Goal: Task Accomplishment & Management: Use online tool/utility

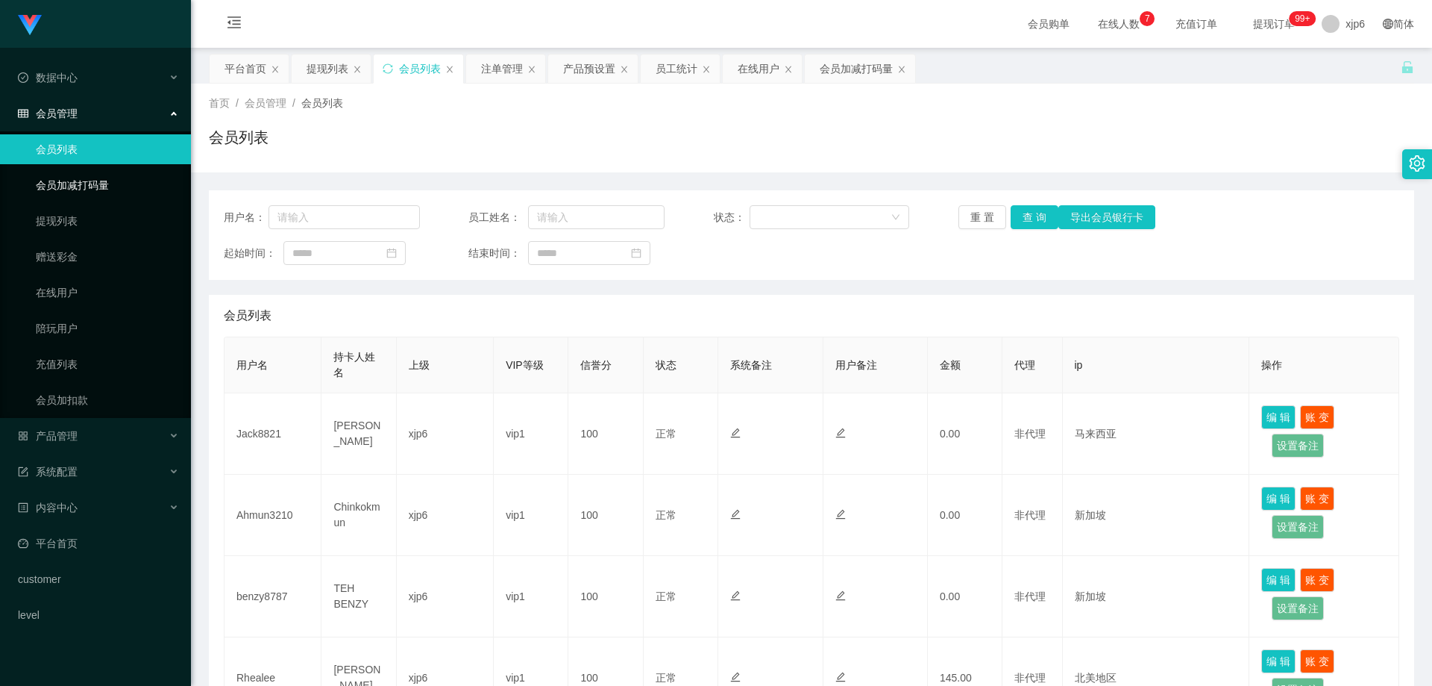
scroll to position [373, 0]
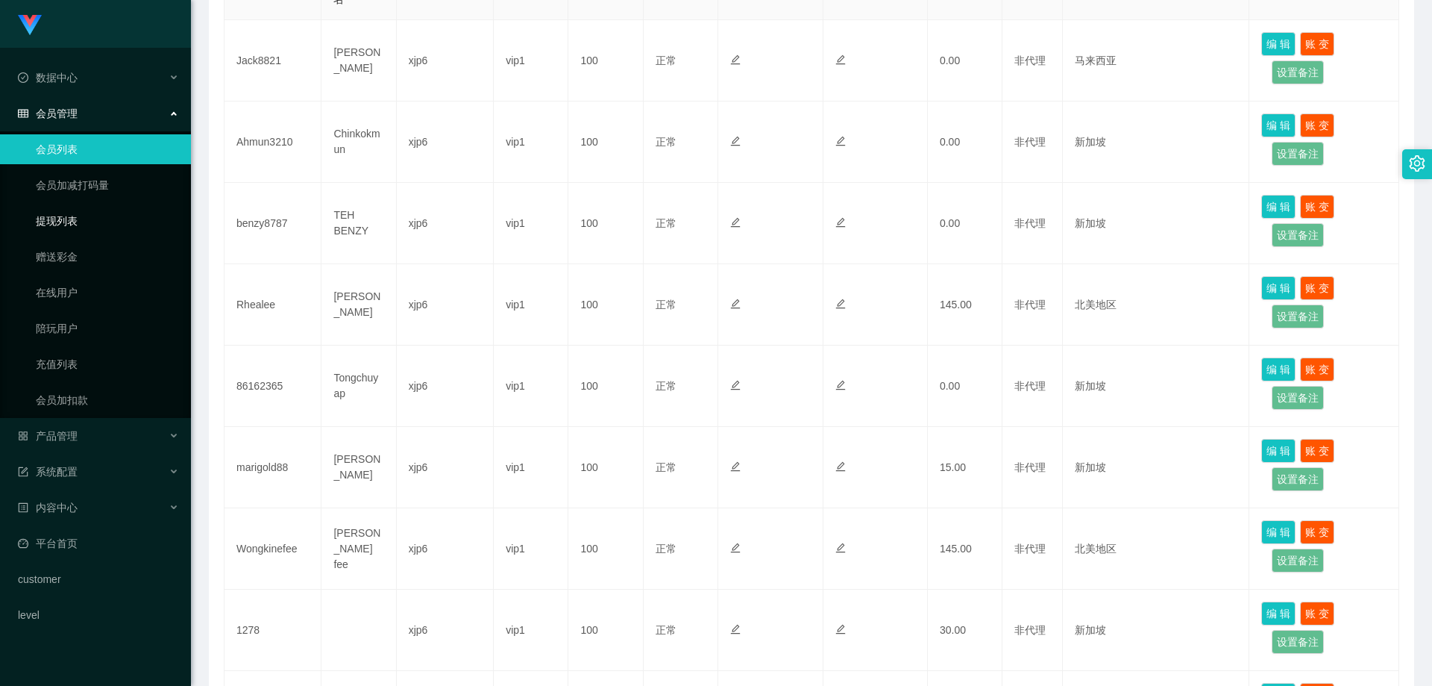
click at [87, 218] on link "提现列表" at bounding box center [107, 221] width 143 height 30
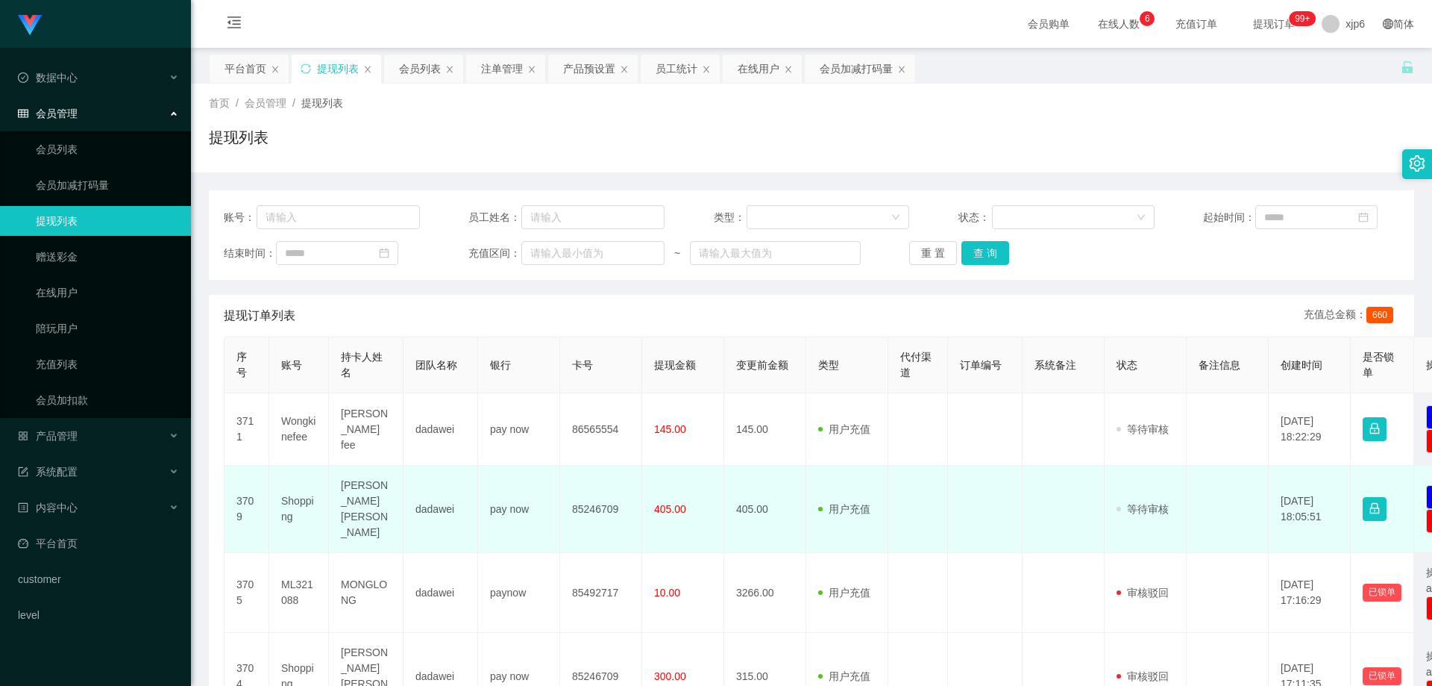
click at [299, 498] on td "Shopping" at bounding box center [299, 509] width 60 height 87
copy td "Shopping"
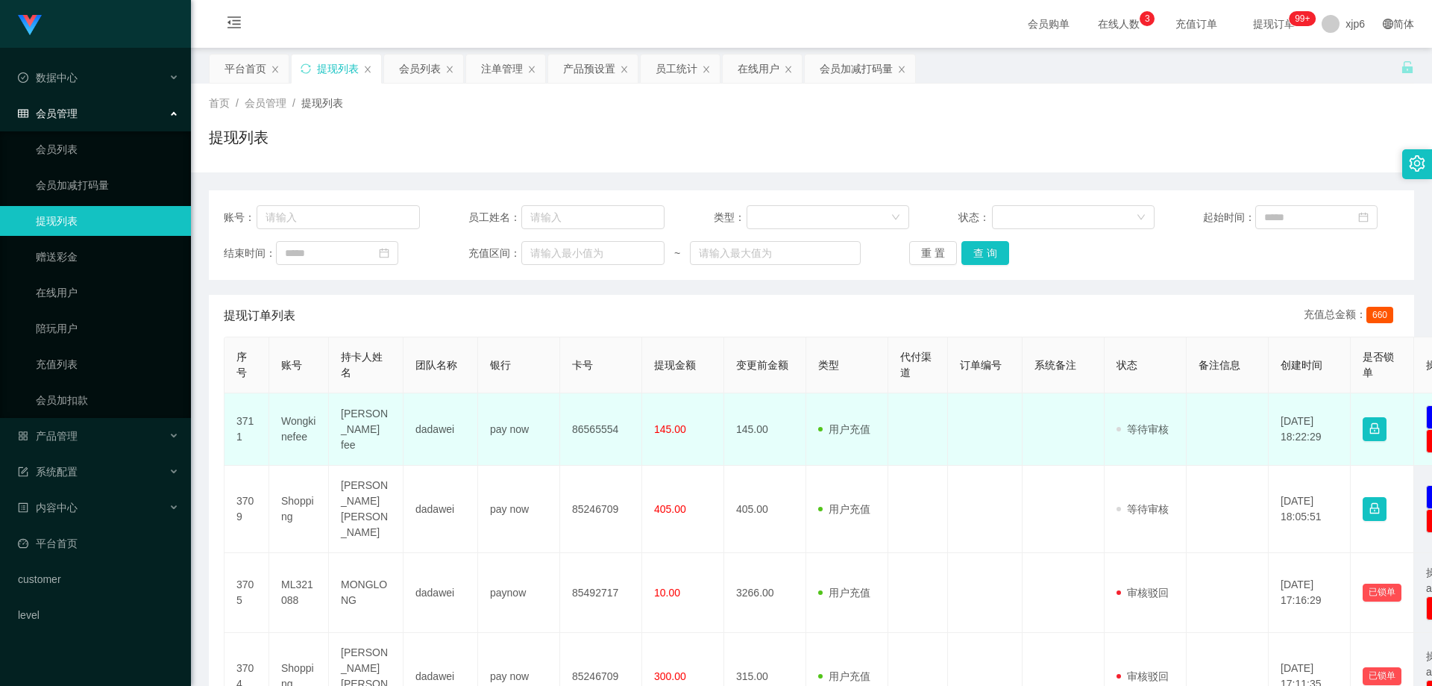
click at [295, 421] on td "Wongkinefee" at bounding box center [299, 429] width 60 height 72
copy td "Wongkinefee"
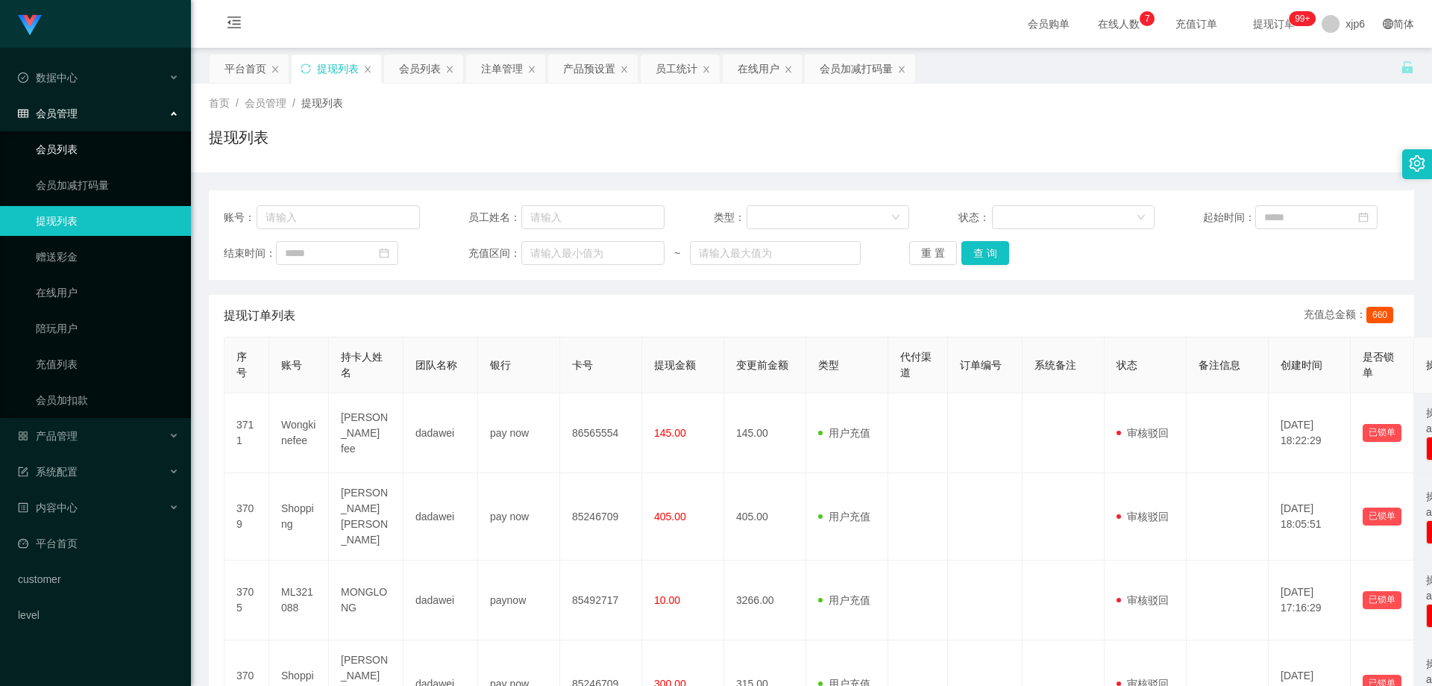
click at [76, 144] on link "会员列表" at bounding box center [107, 149] width 143 height 30
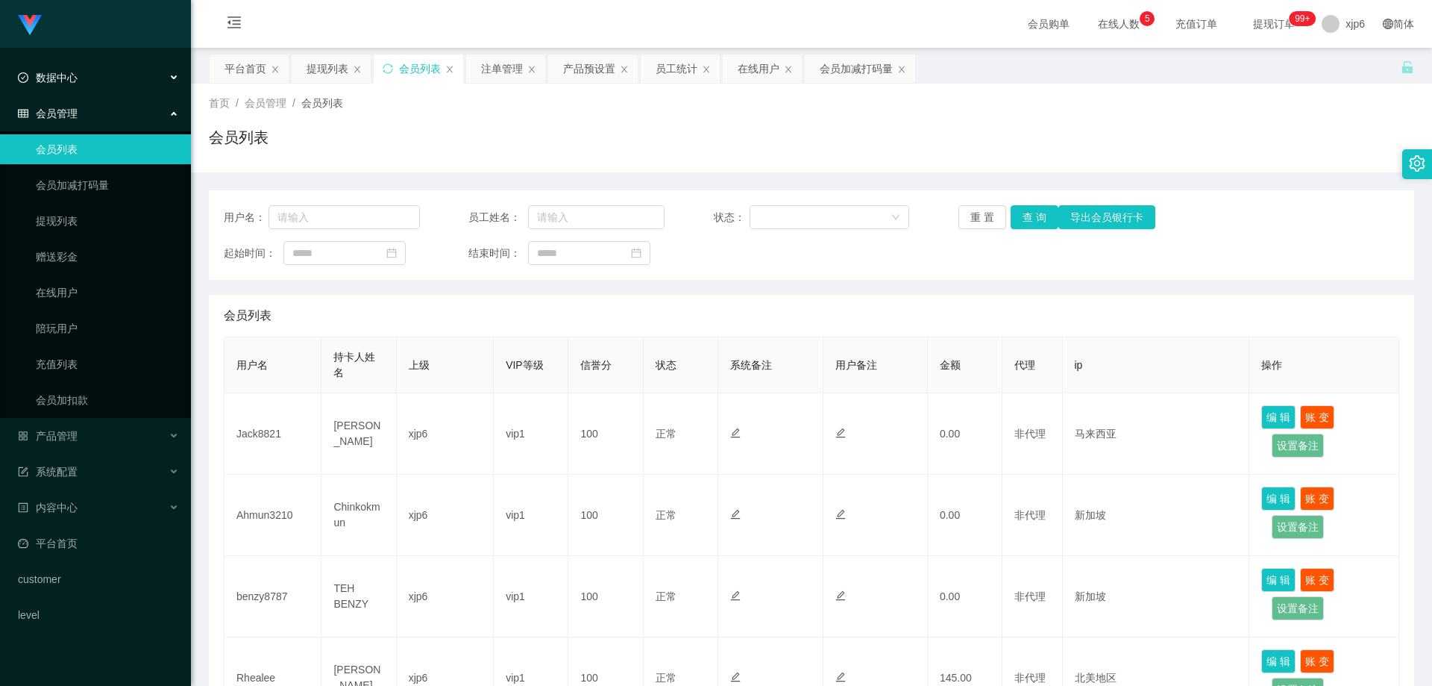
click at [71, 78] on span "数据中心" at bounding box center [48, 78] width 60 height 12
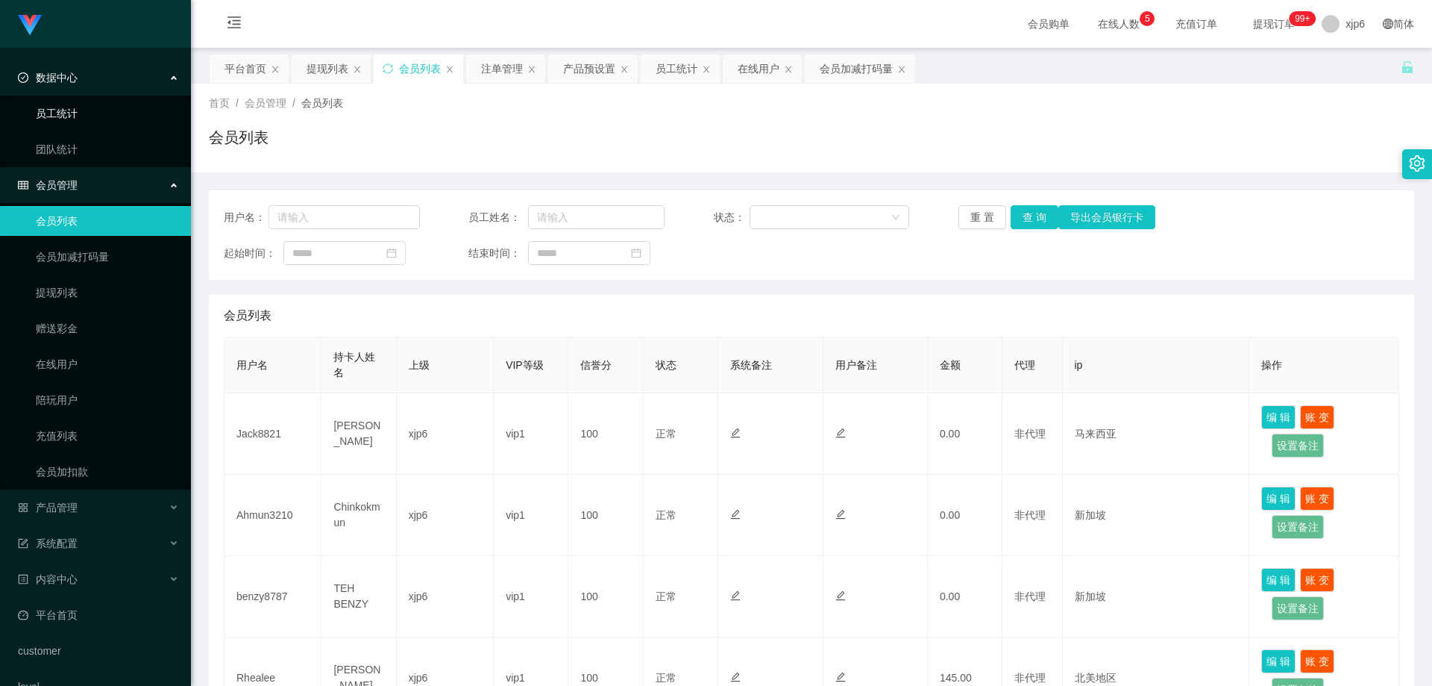
click at [76, 115] on link "员工统计" at bounding box center [107, 113] width 143 height 30
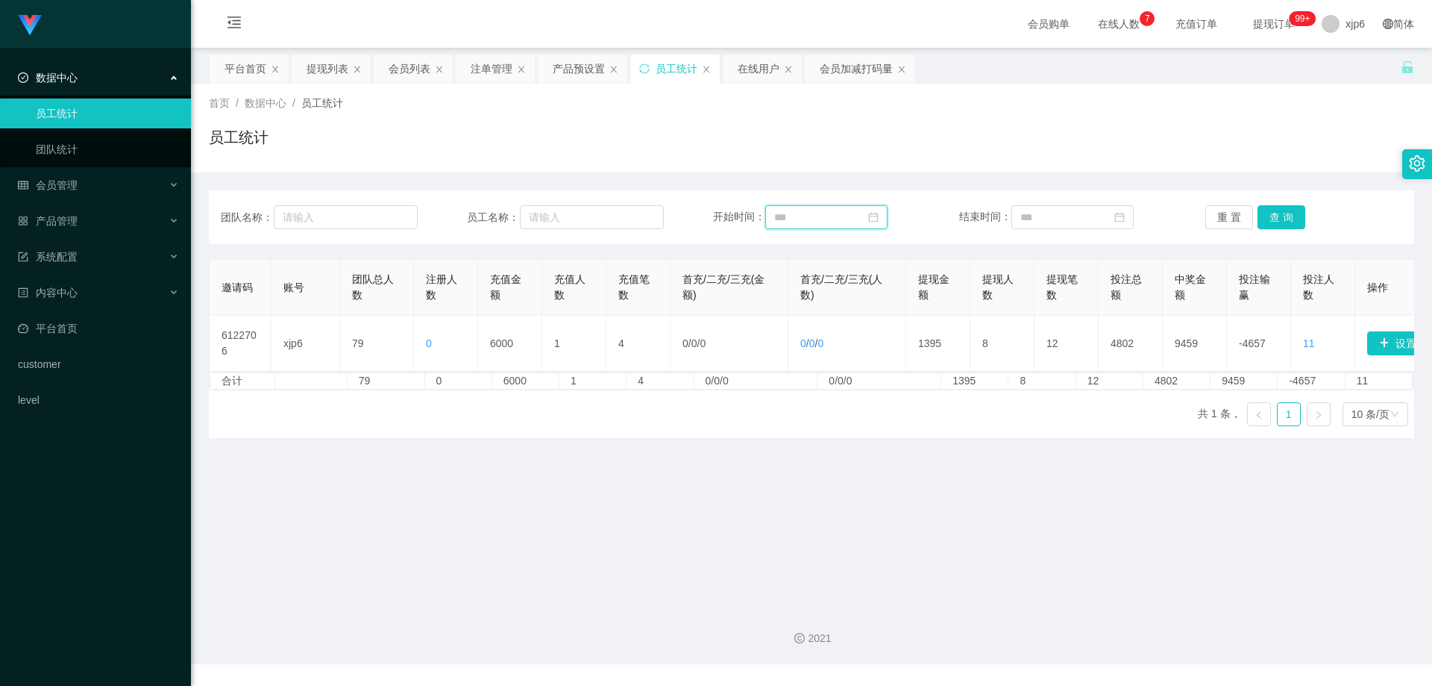
click at [837, 212] on input at bounding box center [826, 217] width 122 height 24
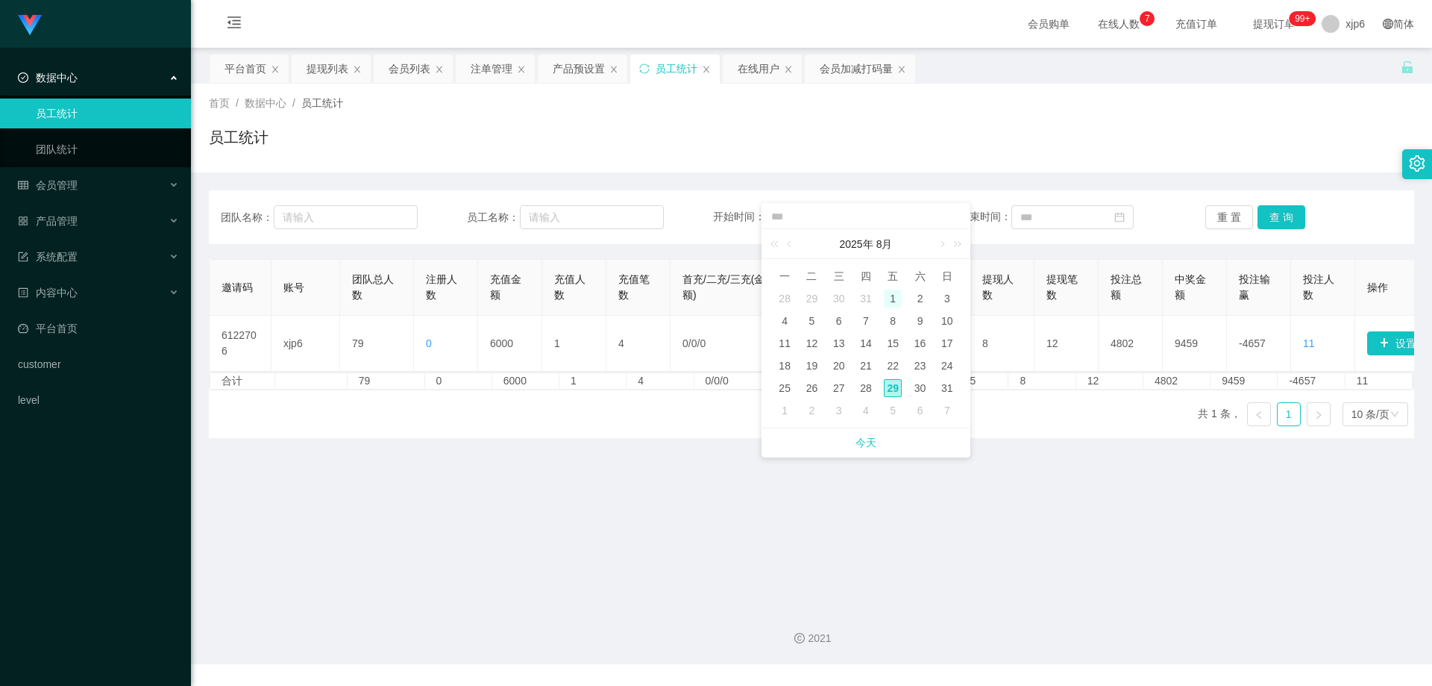
click at [896, 299] on div "1" at bounding box center [893, 298] width 18 height 18
type input "**********"
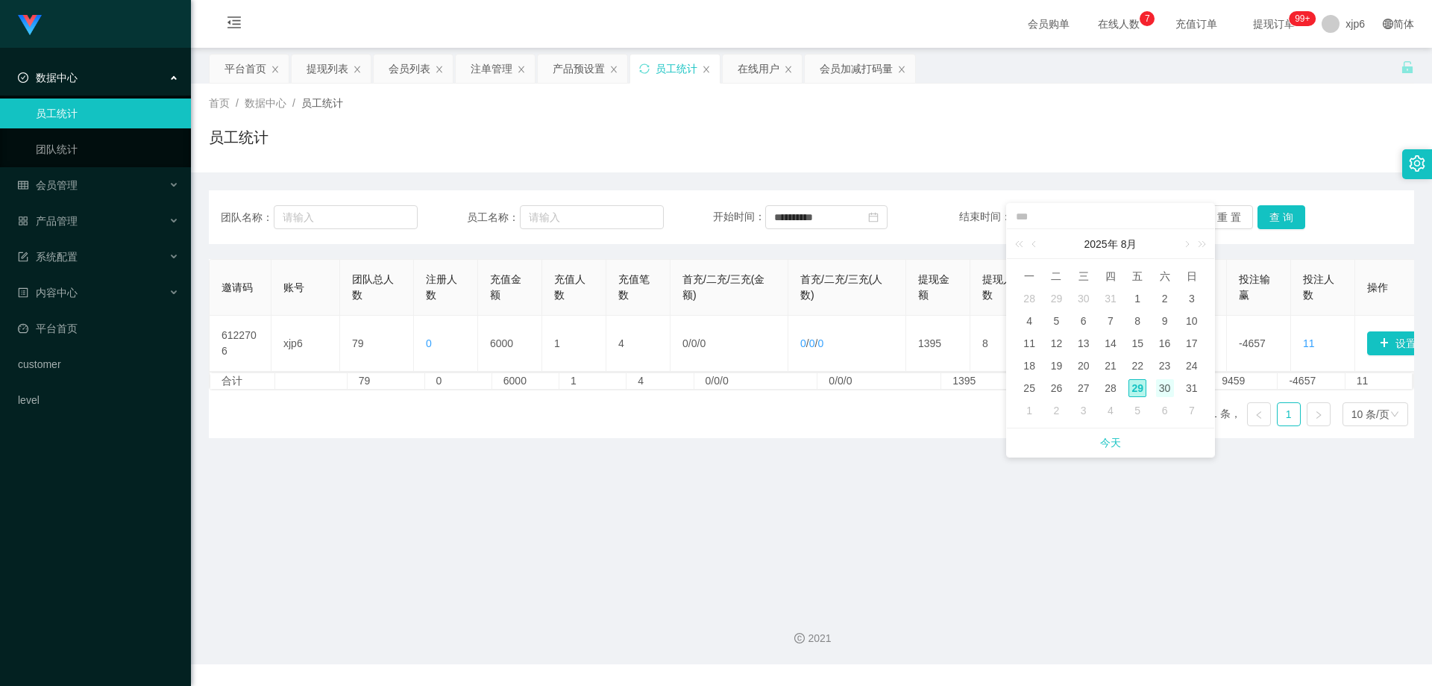
click at [1166, 386] on div "30" at bounding box center [1165, 388] width 18 height 18
type input "**********"
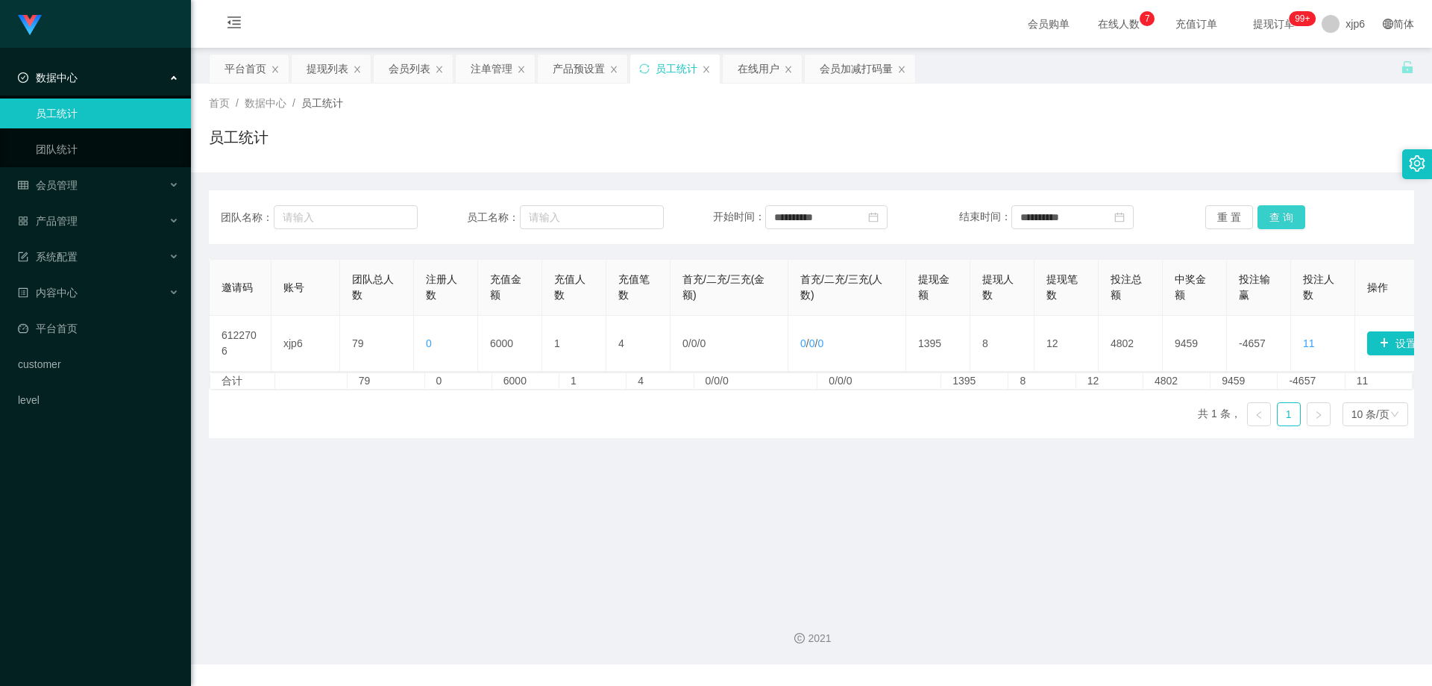
click at [1268, 219] on button "查 询" at bounding box center [1282, 217] width 48 height 24
